Goal: Navigation & Orientation: Find specific page/section

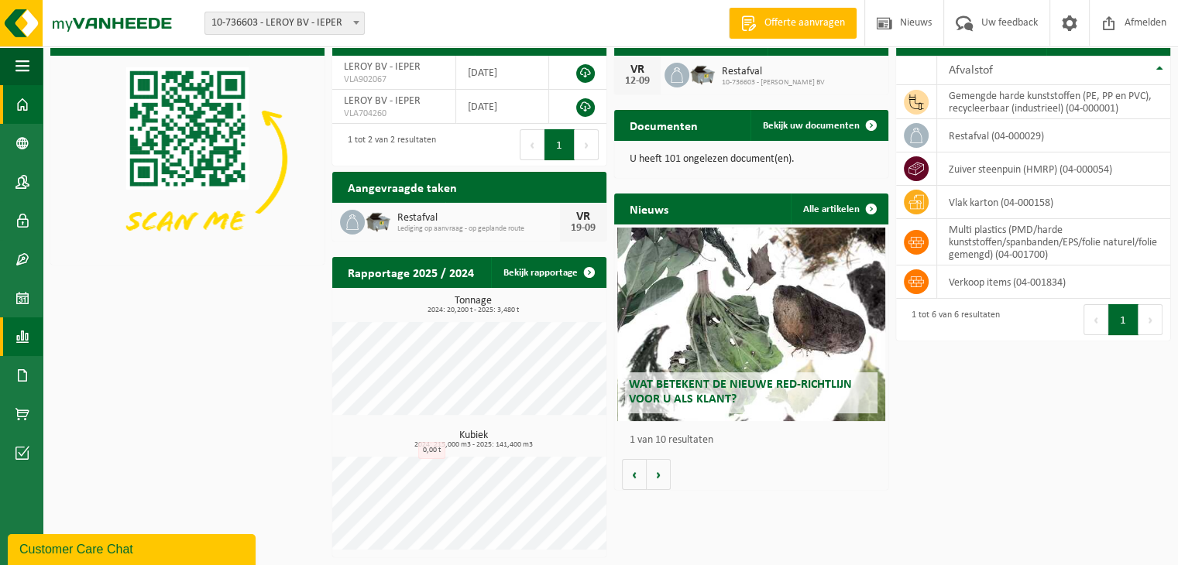
click at [25, 340] on span at bounding box center [22, 337] width 14 height 39
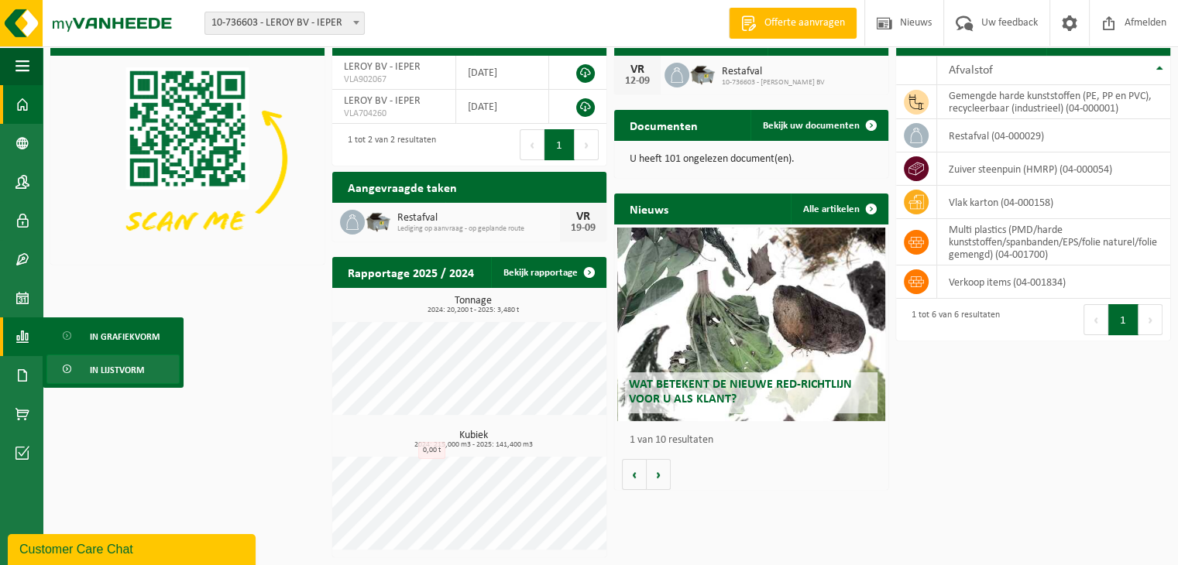
click at [122, 366] on span "In lijstvorm" at bounding box center [117, 369] width 54 height 29
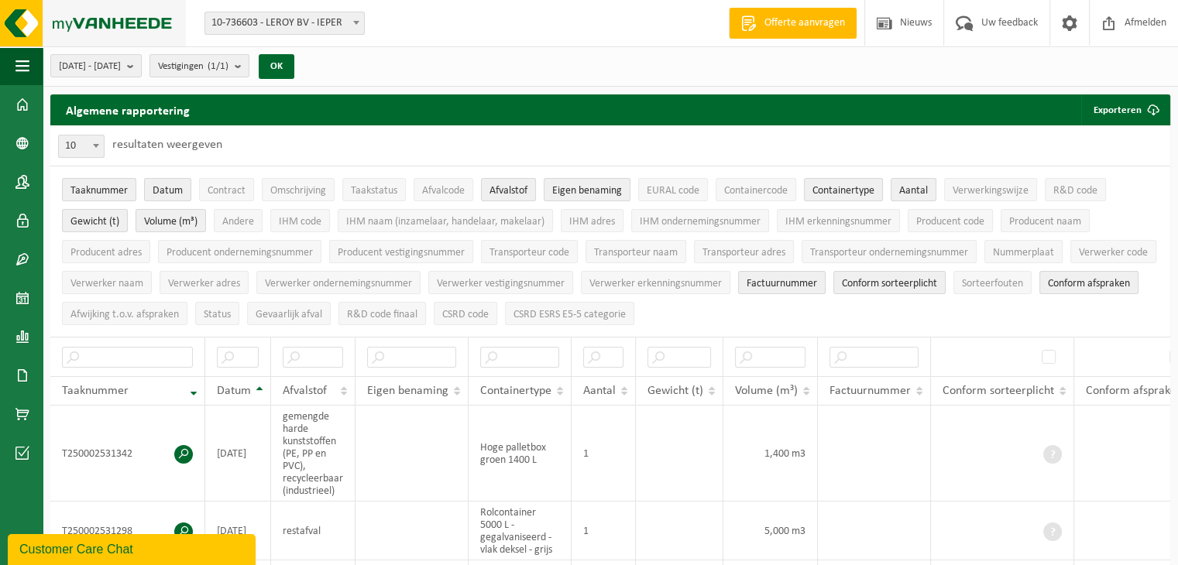
click at [118, 20] on img at bounding box center [93, 23] width 186 height 46
